Goal: Transaction & Acquisition: Purchase product/service

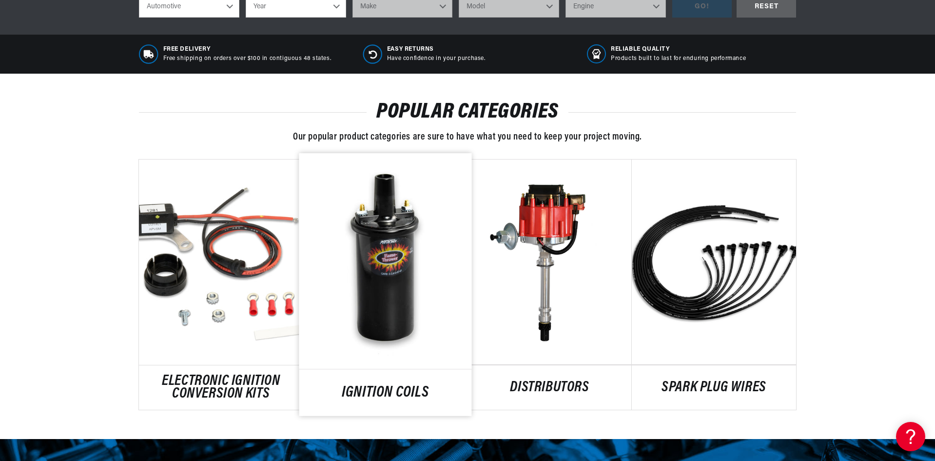
scroll to position [634, 0]
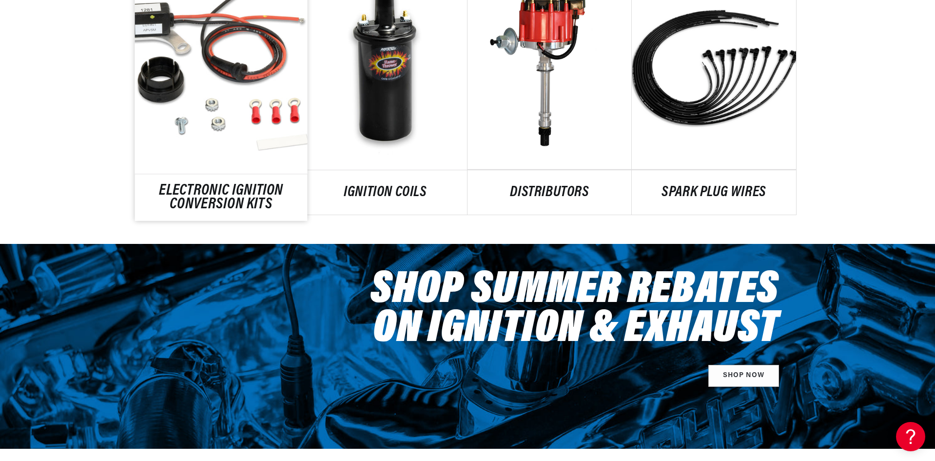
click at [172, 185] on link "ELECTRONIC IGNITION CONVERSION KITS" at bounding box center [221, 198] width 173 height 26
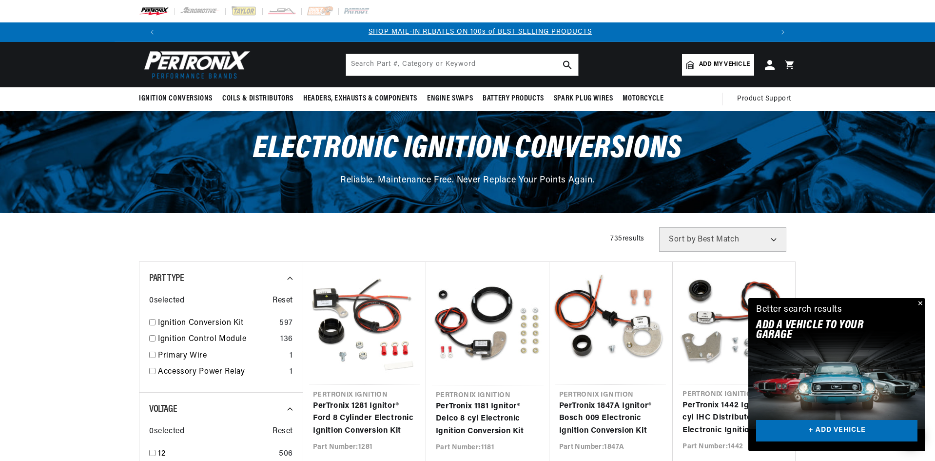
scroll to position [0, 609]
click at [922, 304] on div "Close dialog NEED HELP? Make finding the right part easy. Adding your vehicle t…" at bounding box center [468, 230] width 936 height 461
click at [917, 303] on button "Close" at bounding box center [919, 304] width 12 height 12
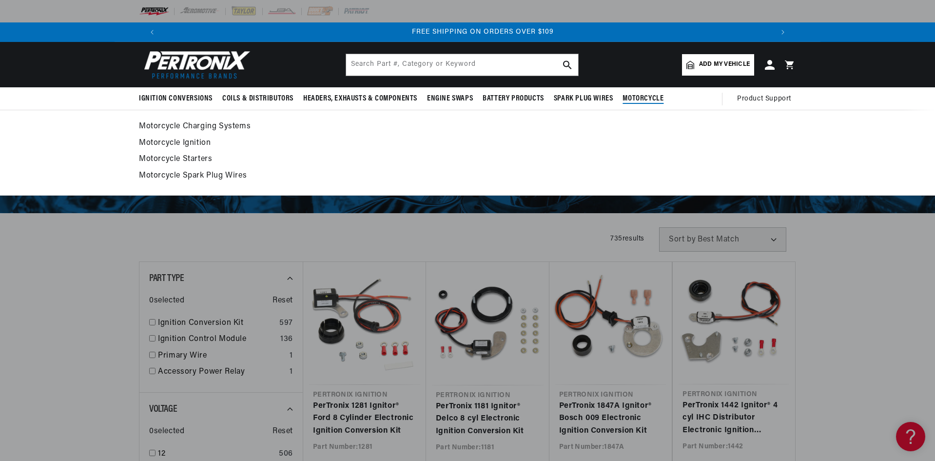
scroll to position [0, 1218]
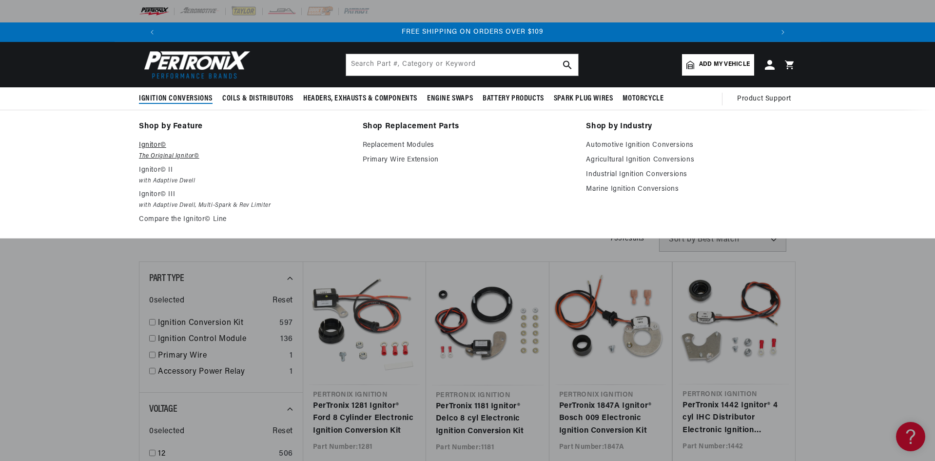
click at [151, 146] on p "Ignitor©" at bounding box center [244, 145] width 210 height 12
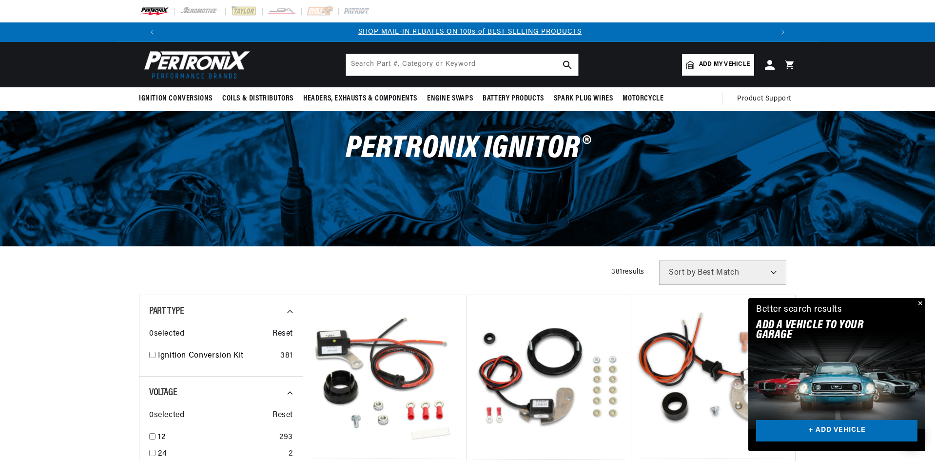
click at [729, 60] on span "Add my vehicle" at bounding box center [724, 64] width 51 height 9
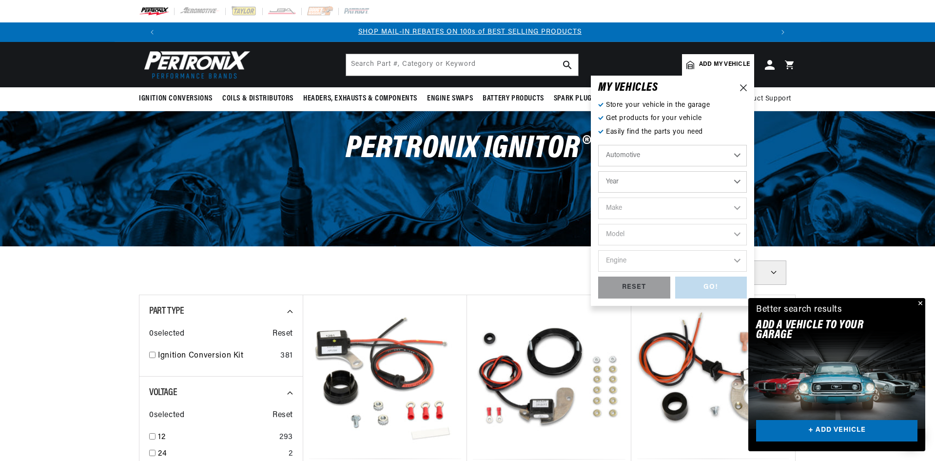
click at [629, 183] on select "Year 2022 2021 2020 2019 2018 2017 2016 2015 2014 2013 2012 2011 2010 2009 2008…" at bounding box center [672, 181] width 149 height 21
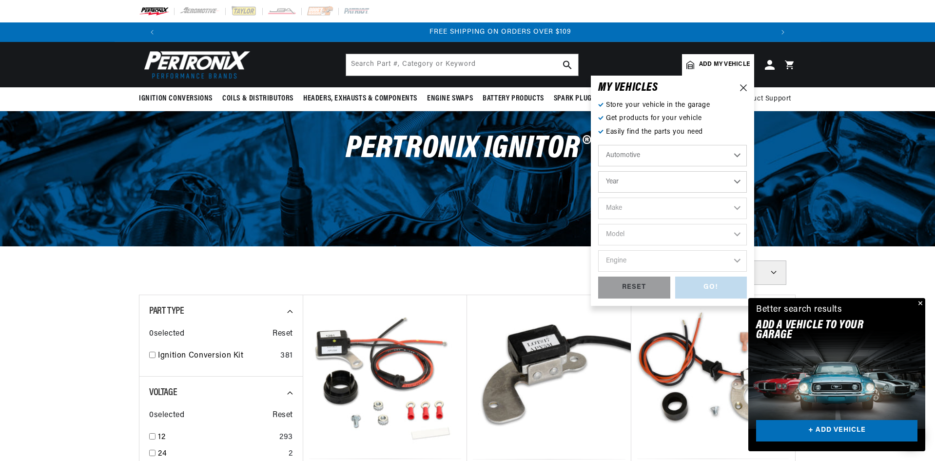
select select "1970"
click at [598, 171] on select "Year 2022 2021 2020 2019 2018 2017 2016 2015 2014 2013 2012 2011 2010 2009 2008…" at bounding box center [672, 181] width 149 height 21
select select "1970"
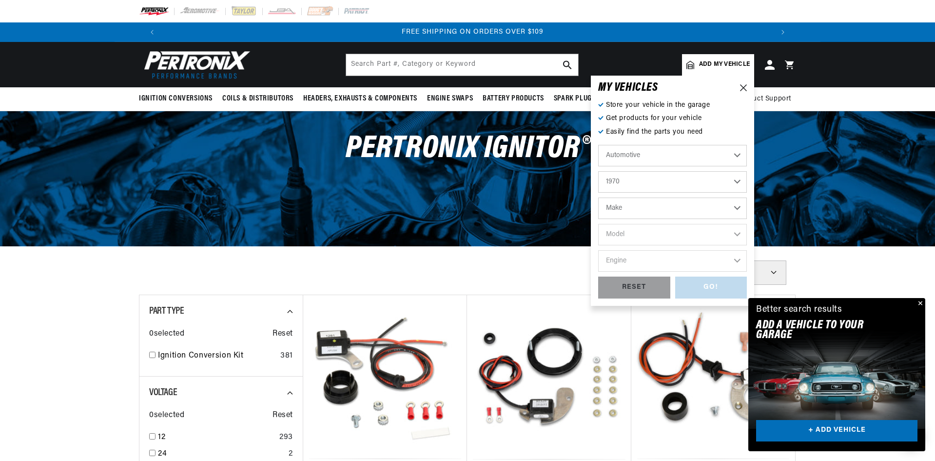
click at [614, 205] on select "Make Alfa Romeo American Motors Aston Martin Audi Austin Austin Healey Avanti B…" at bounding box center [672, 207] width 149 height 21
select select "Chevrolet"
click at [598, 197] on select "Make Alfa Romeo American Motors Aston Martin Audi Austin Austin Healey Avanti B…" at bounding box center [672, 207] width 149 height 21
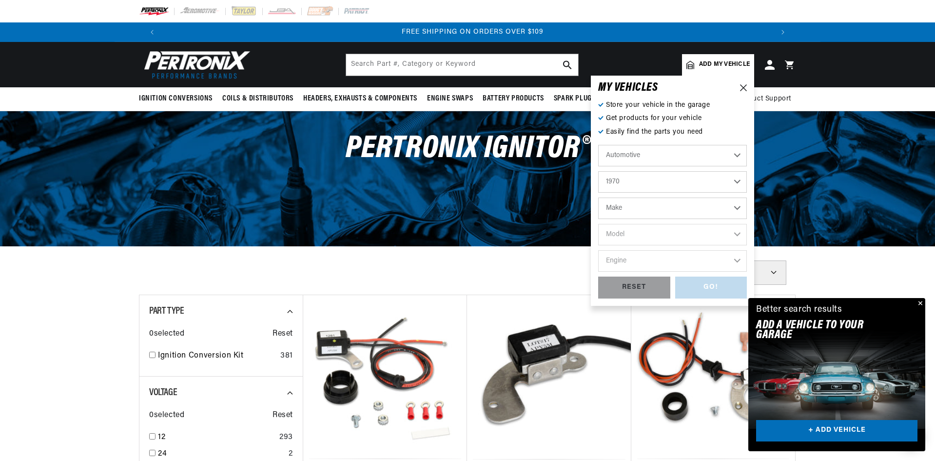
select select "Chevrolet"
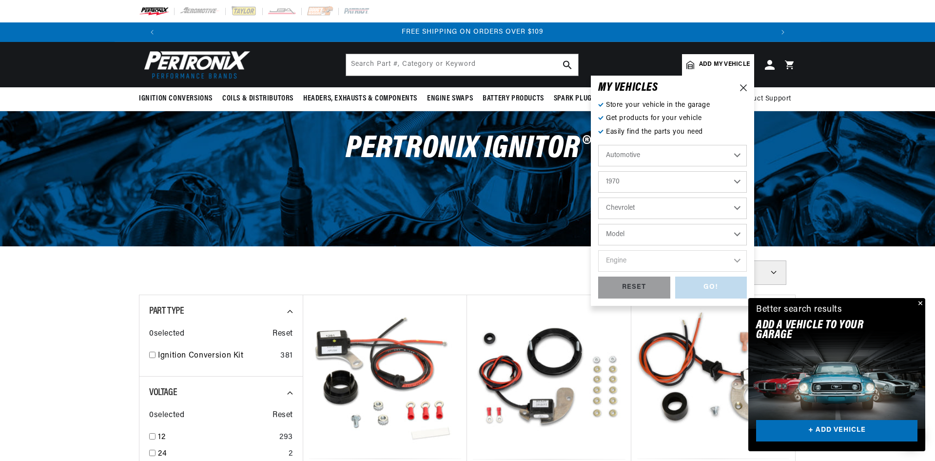
click at [618, 233] on select "Model Bel Air Biscayne Blazer Brookwood C10 Pickup C10 Suburban C20 Pickup C20 …" at bounding box center [672, 234] width 149 height 21
select select "C10-Pickup"
click at [598, 224] on select "Model Bel Air Biscayne Blazer Brookwood C10 Pickup C10 Suburban C20 Pickup C20 …" at bounding box center [672, 234] width 149 height 21
select select "C10-Pickup"
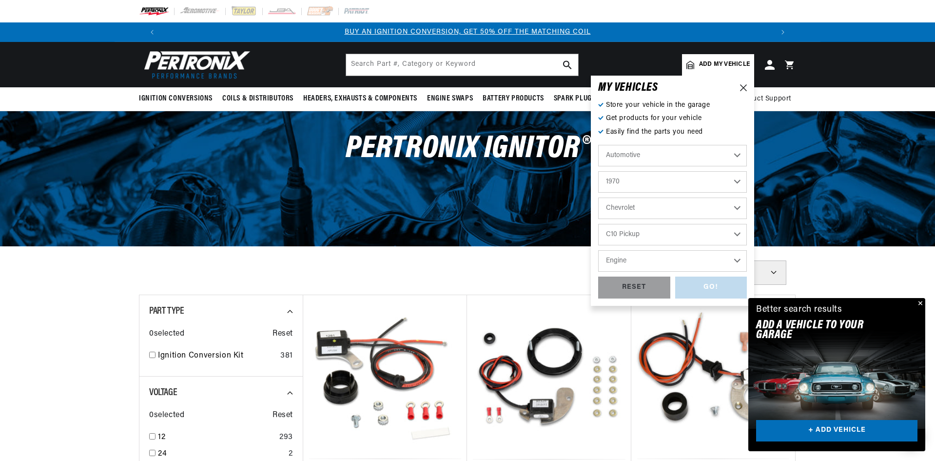
click at [631, 261] on select "Engine 4.6L 5.3L 5.4L 230cid / 3.8L 250cid / 4.1L 292cid / 4.8L 305cid / 5.0L 3…" at bounding box center [672, 260] width 149 height 21
select select "4.6L"
click at [598, 250] on select "Engine 4.6L 5.3L 5.4L 230cid / 3.8L 250cid / 4.1L 292cid / 4.8L 305cid / 5.0L 3…" at bounding box center [672, 260] width 149 height 21
select select "4.6L"
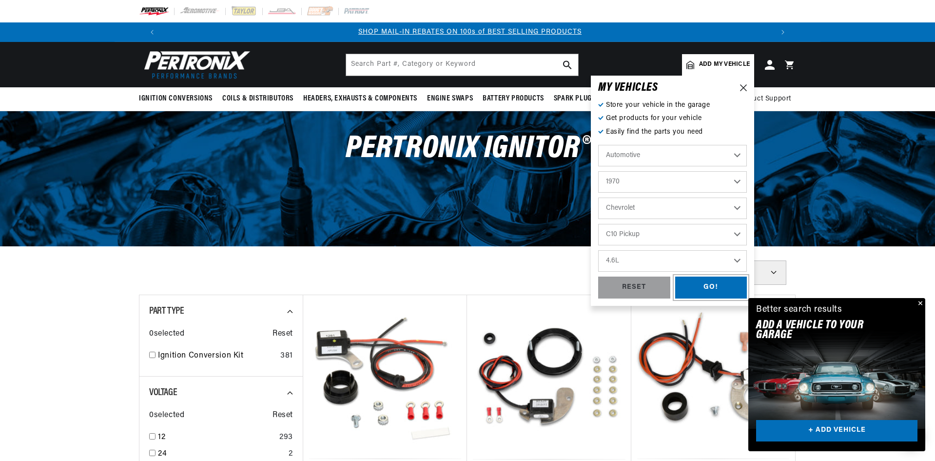
click at [710, 287] on div "GO!" at bounding box center [711, 287] width 72 height 22
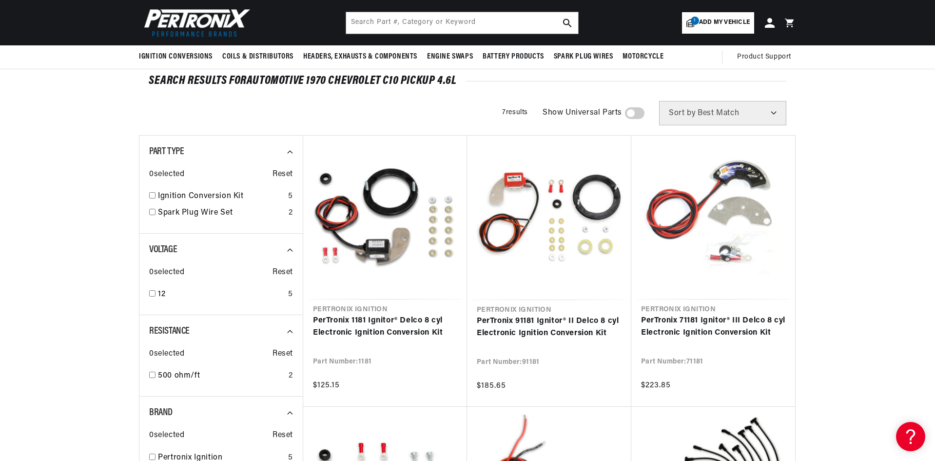
scroll to position [0, 609]
click at [446, 80] on div "SEARCH RESULTS FOR Automotive 1970 Chevrolet C10 Pickup 4.6L" at bounding box center [468, 81] width 638 height 10
click at [446, 77] on div "SEARCH RESULTS FOR Automotive 1970 Chevrolet C10 Pickup 4.6L" at bounding box center [468, 81] width 638 height 10
click at [724, 19] on span "Add my vehicle" at bounding box center [724, 22] width 51 height 9
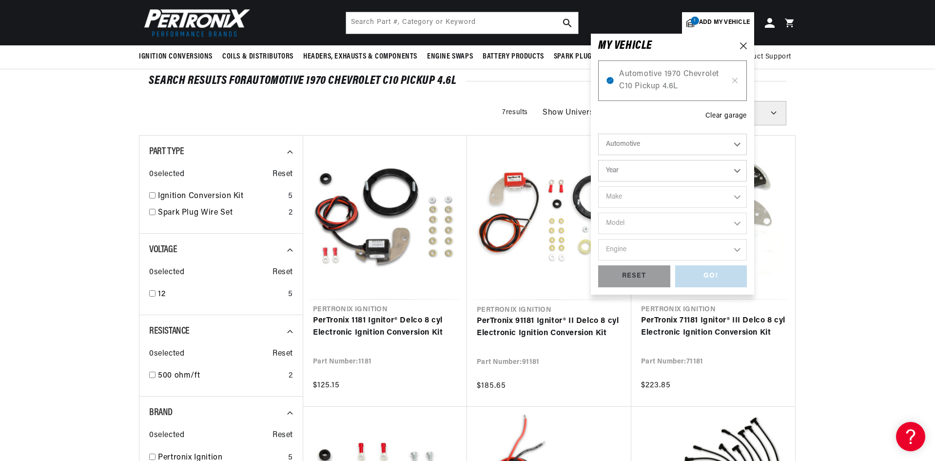
scroll to position [0, 1218]
click at [633, 170] on select "Year 2022 2021 2020 2019 2018 2017 2016 2015 2014 2013 2012 2011 2010 2009 2008…" at bounding box center [672, 170] width 149 height 21
select select "1970"
click at [598, 160] on select "Year 2022 2021 2020 2019 2018 2017 2016 2015 2014 2013 2012 2011 2010 2009 2008…" at bounding box center [672, 170] width 149 height 21
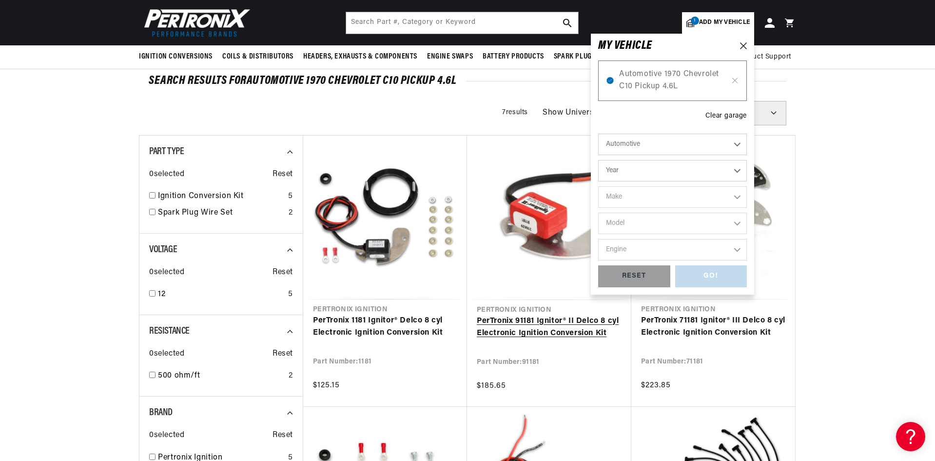
select select "1970"
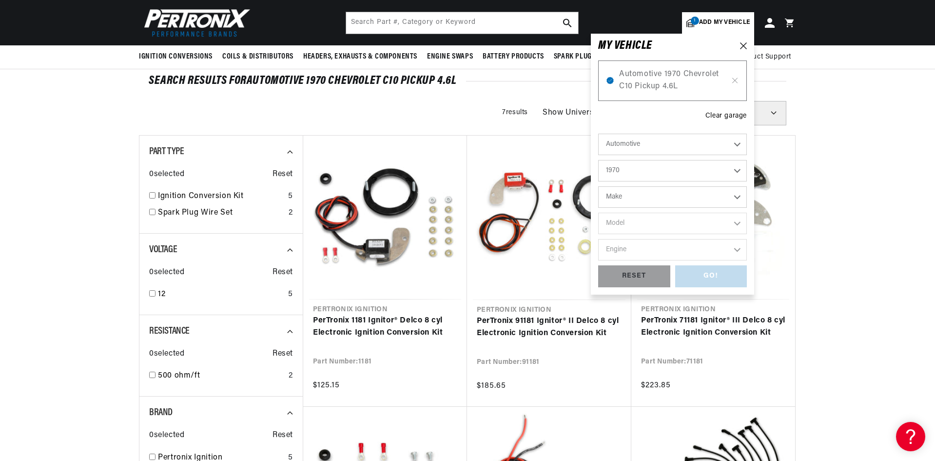
click at [614, 192] on select "Make Alfa Romeo American Motors Aston Martin Audi Austin Austin Healey Avanti B…" at bounding box center [672, 196] width 149 height 21
select select "Chevrolet"
click at [598, 186] on select "Make Alfa Romeo American Motors Aston Martin Audi Austin Austin Healey Avanti B…" at bounding box center [672, 196] width 149 height 21
select select "Chevrolet"
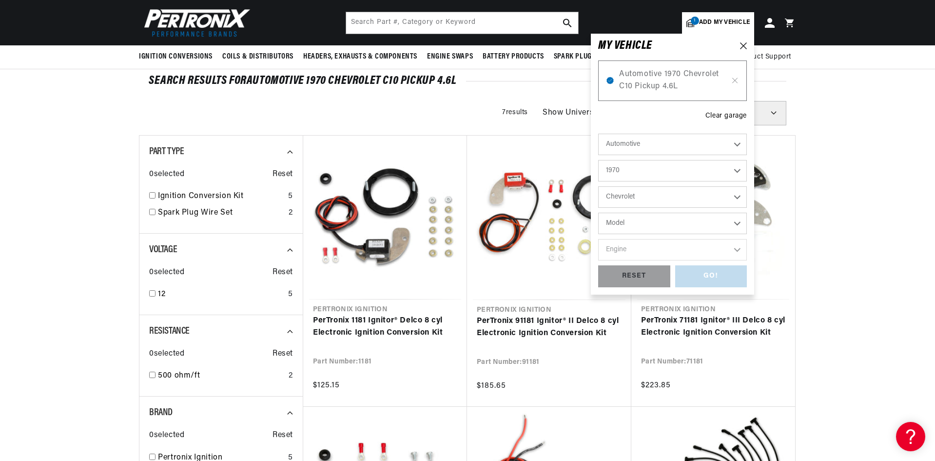
click at [629, 223] on select "Model Bel Air Biscayne Blazer Brookwood C10 Pickup C10 Suburban C20 Pickup C20 …" at bounding box center [672, 223] width 149 height 21
select select "C10-Pickup"
click at [598, 213] on select "Model Bel Air Biscayne Blazer Brookwood C10 Pickup C10 Suburban C20 Pickup C20 …" at bounding box center [672, 223] width 149 height 21
select select "C10-Pickup"
click at [627, 251] on select "Engine 4.6L 5.3L 5.4L 230cid / 3.8L 250cid / 4.1L 292cid / 4.8L 305cid / 5.0L 3…" at bounding box center [672, 249] width 149 height 21
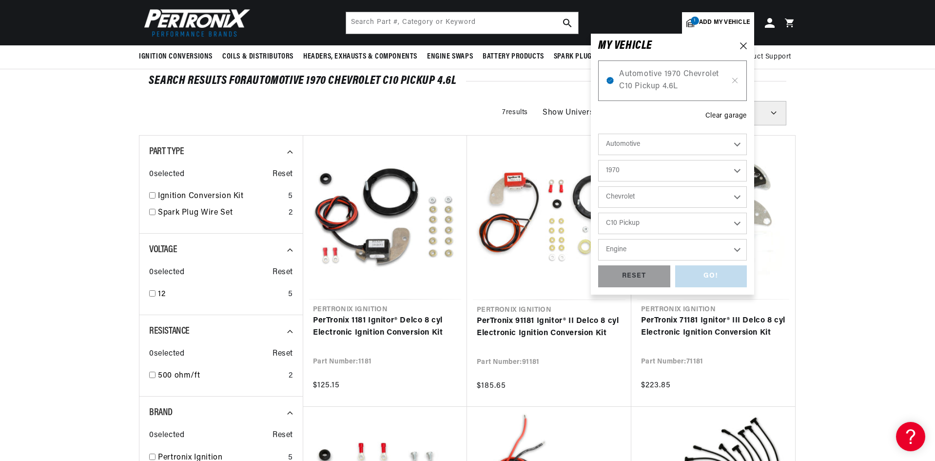
scroll to position [0, 609]
select select "250cid-4.1L"
click at [598, 239] on select "Engine 4.6L 5.3L 5.4L 230cid / 3.8L 250cid / 4.1L 292cid / 4.8L 305cid / 5.0L 3…" at bounding box center [672, 249] width 149 height 21
select select "250cid-4.1L"
click at [709, 280] on div "GO!" at bounding box center [711, 276] width 72 height 22
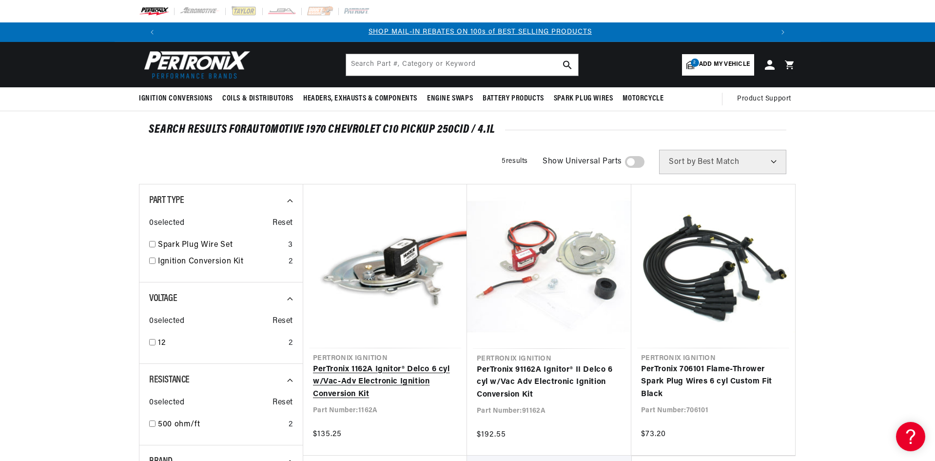
scroll to position [0, 609]
click at [374, 363] on link "PerTronix 1162A Ignitor® Delco 6 cyl w/Vac-Adv Electronic Ignition Conversion K…" at bounding box center [385, 382] width 144 height 38
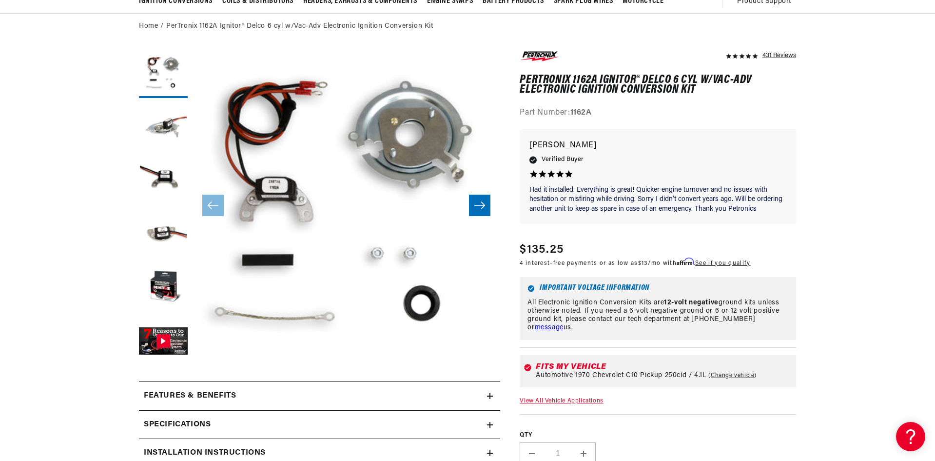
scroll to position [0, 609]
click at [568, 366] on div "Fits my vehicle" at bounding box center [664, 367] width 256 height 8
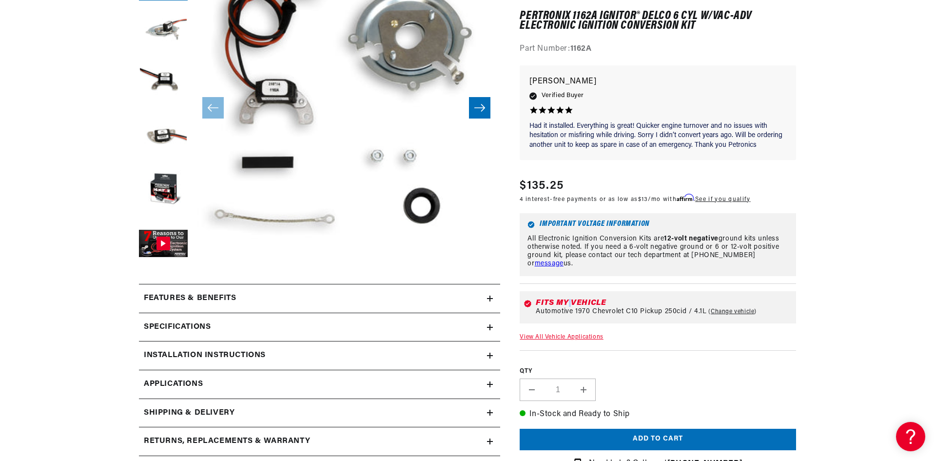
click at [546, 337] on link "View All Vehicle Applications" at bounding box center [561, 337] width 83 height 6
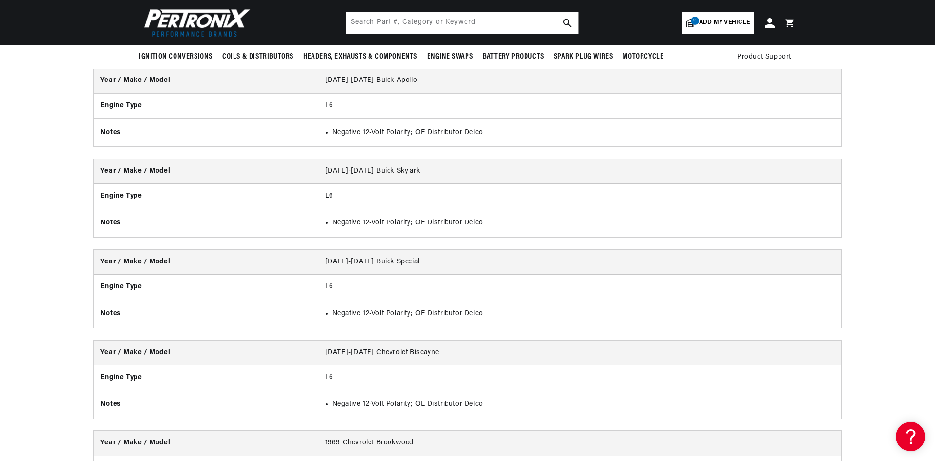
scroll to position [3601, 0]
